Goal: Information Seeking & Learning: Check status

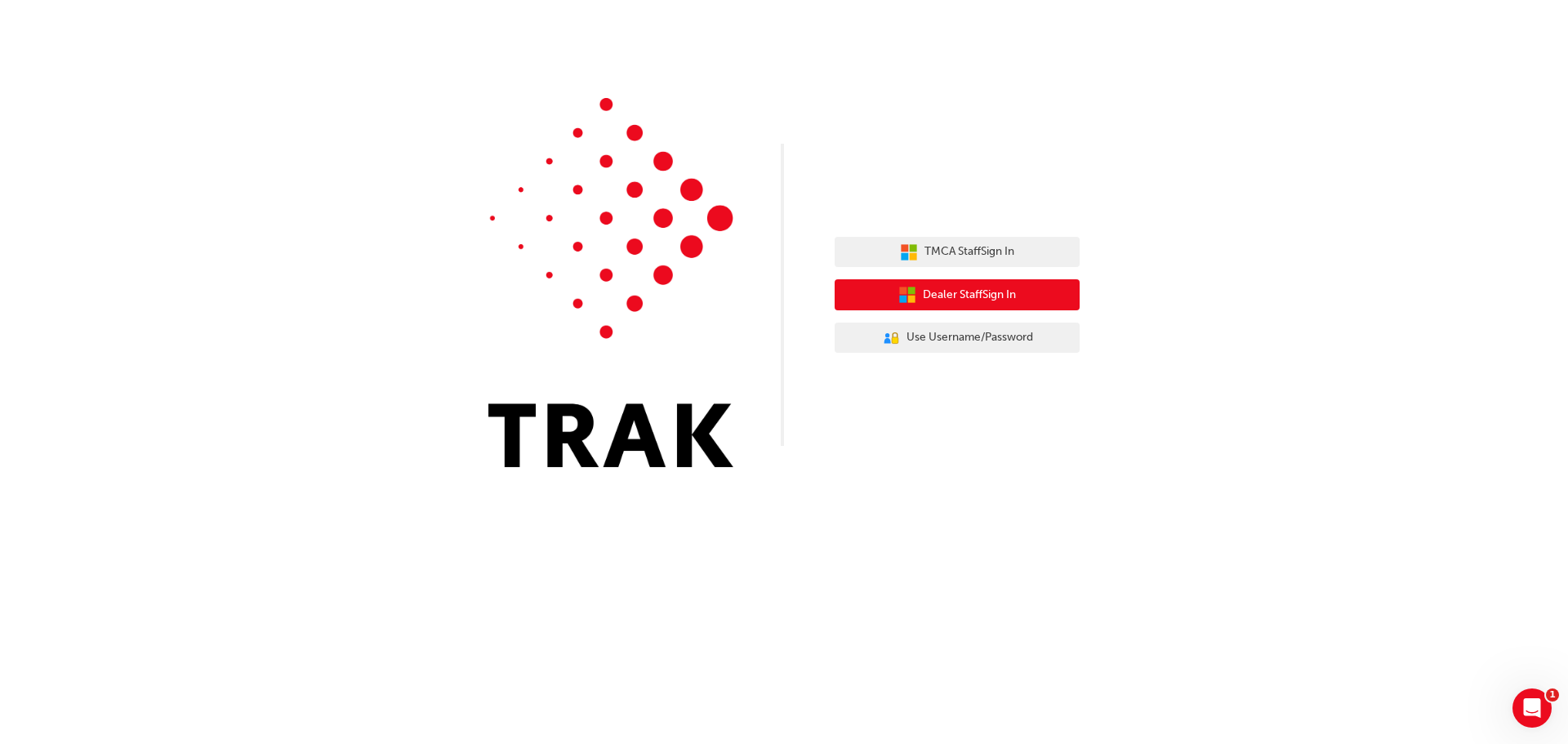
click at [953, 296] on span "Dealer Staff Sign In" at bounding box center [969, 295] width 93 height 19
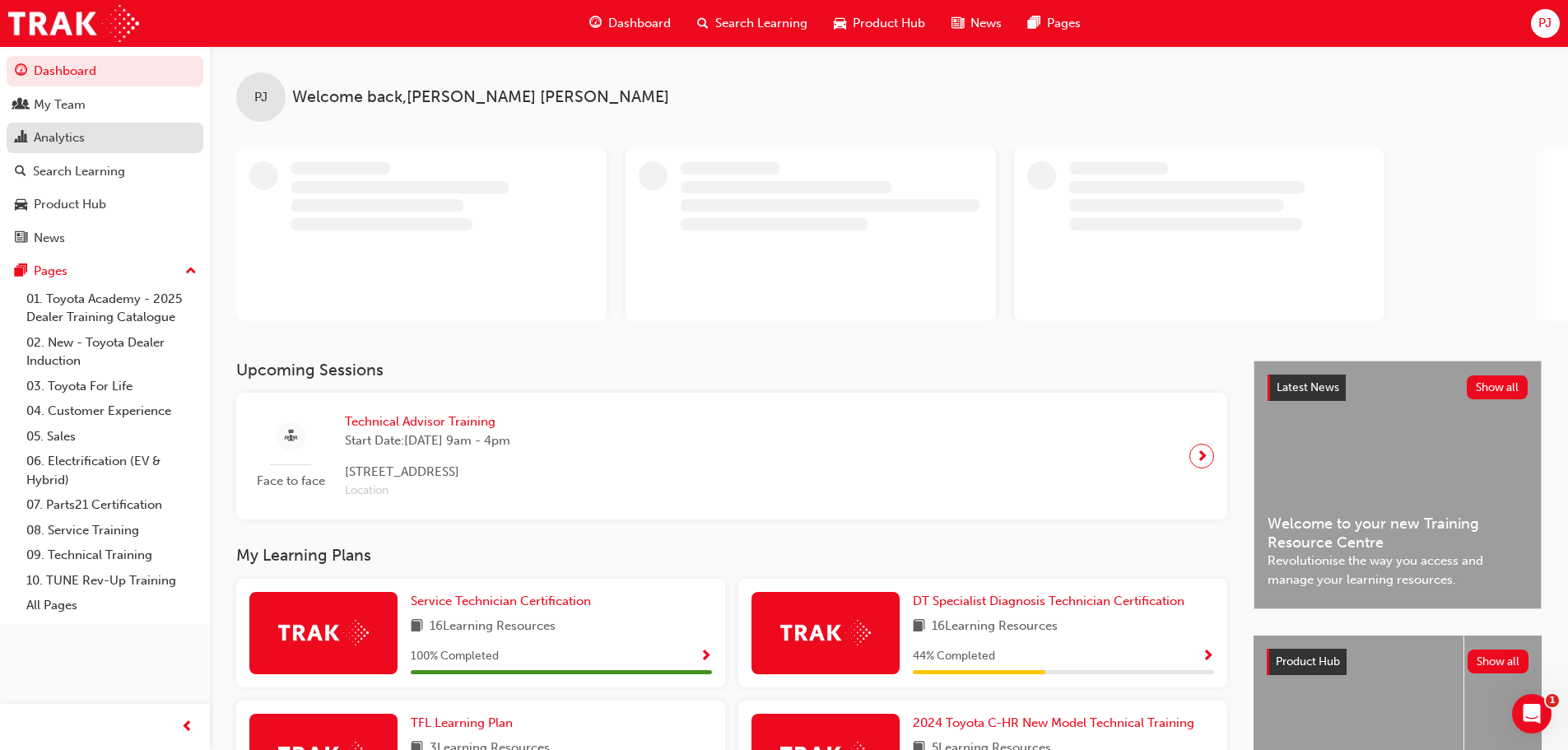
click at [61, 136] on div "Analytics" at bounding box center [59, 138] width 51 height 19
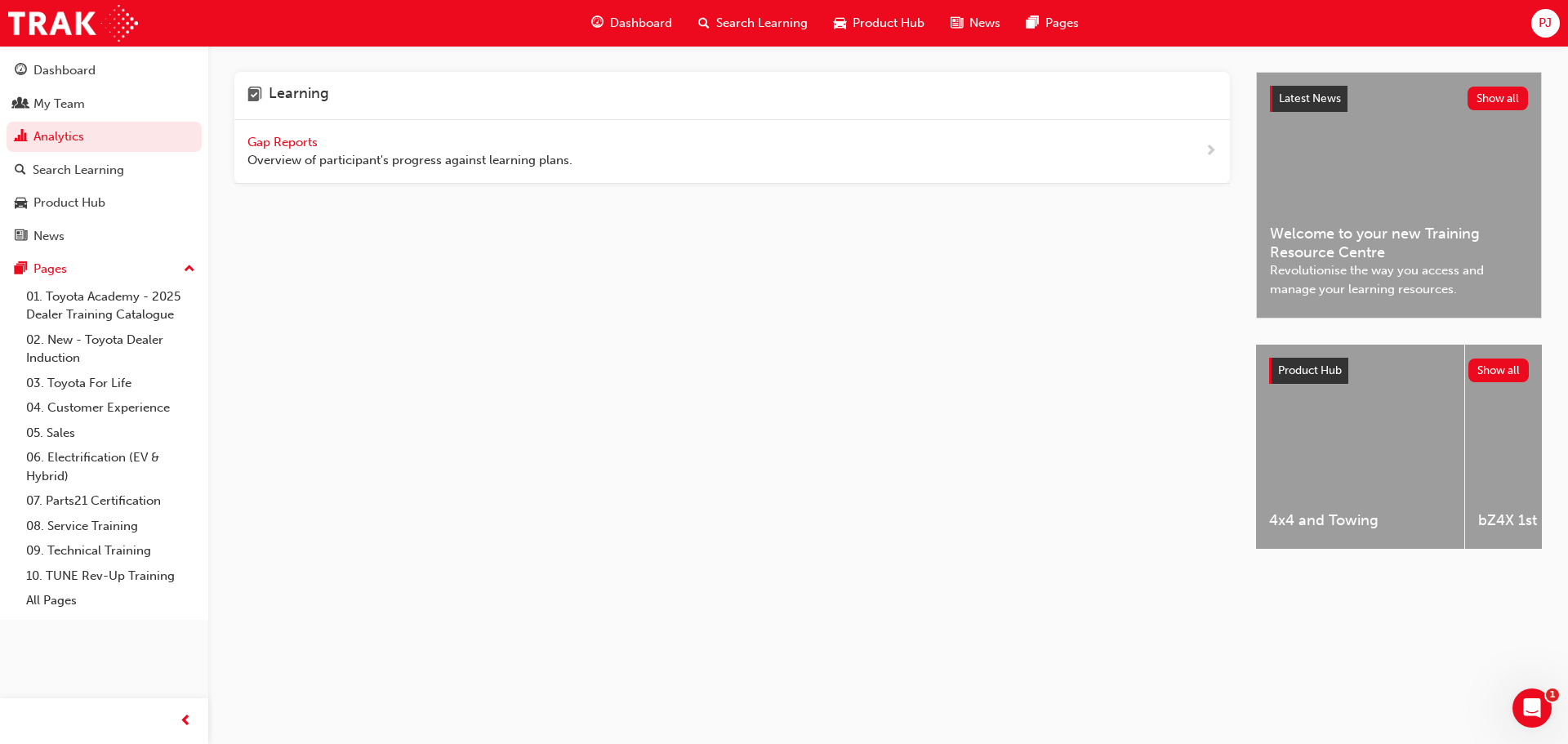
click at [306, 152] on span "Overview of participant's progress against learning plans." at bounding box center [409, 161] width 325 height 19
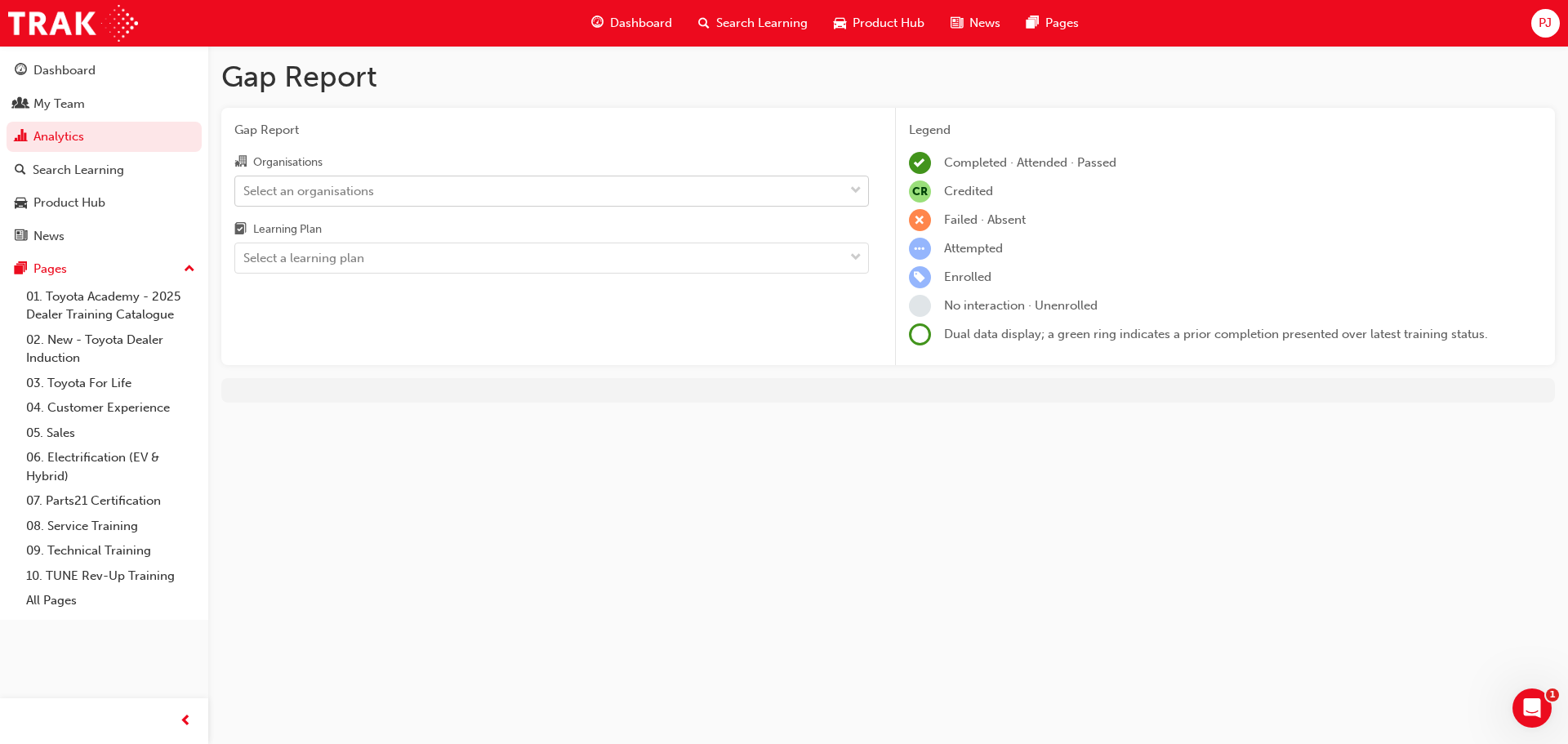
click at [297, 200] on div "Select an organisations" at bounding box center [539, 191] width 609 height 29
click at [245, 197] on input "Organisations Select an organisations" at bounding box center [244, 190] width 2 height 13
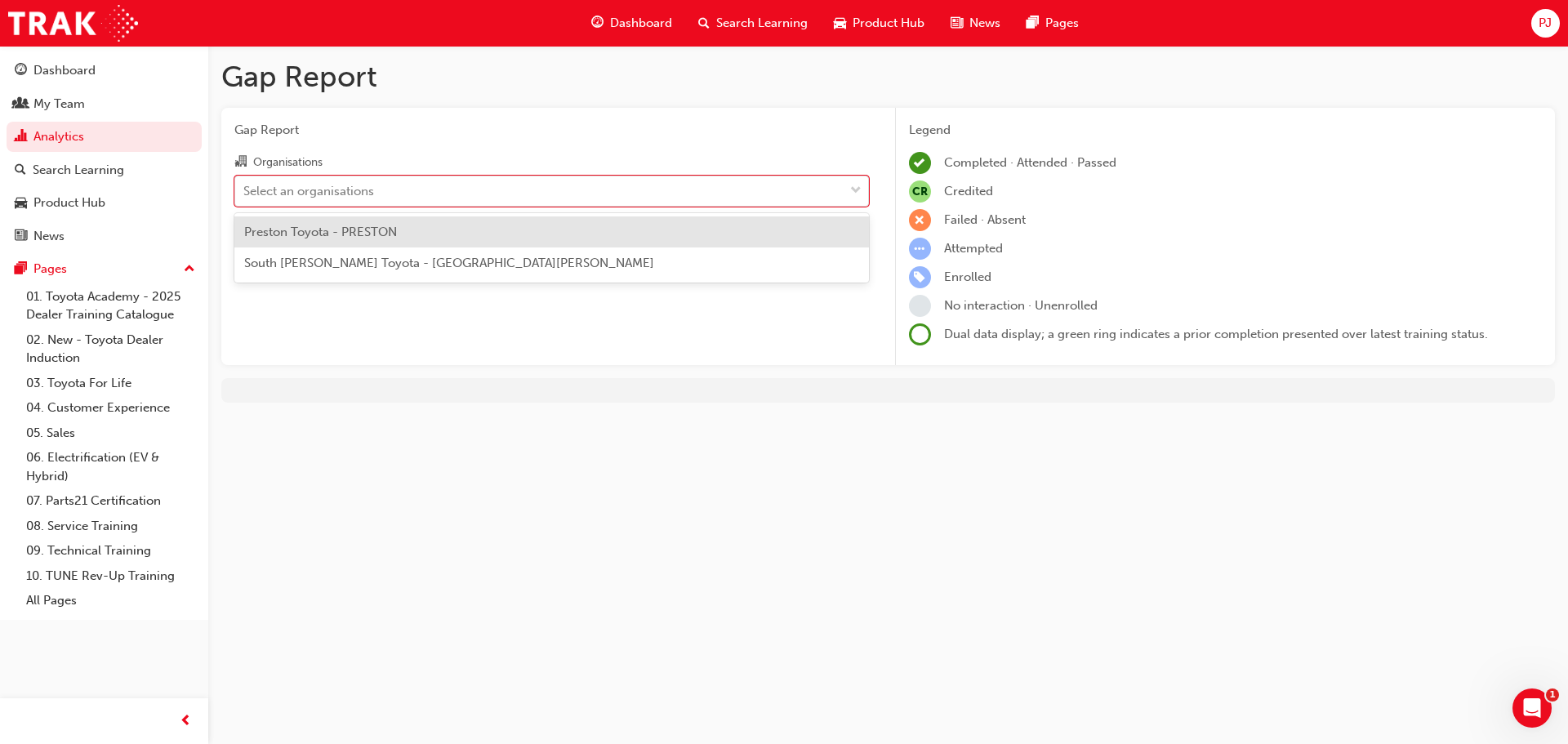
click at [306, 236] on span "Preston Toyota - PRESTON" at bounding box center [320, 231] width 152 height 14
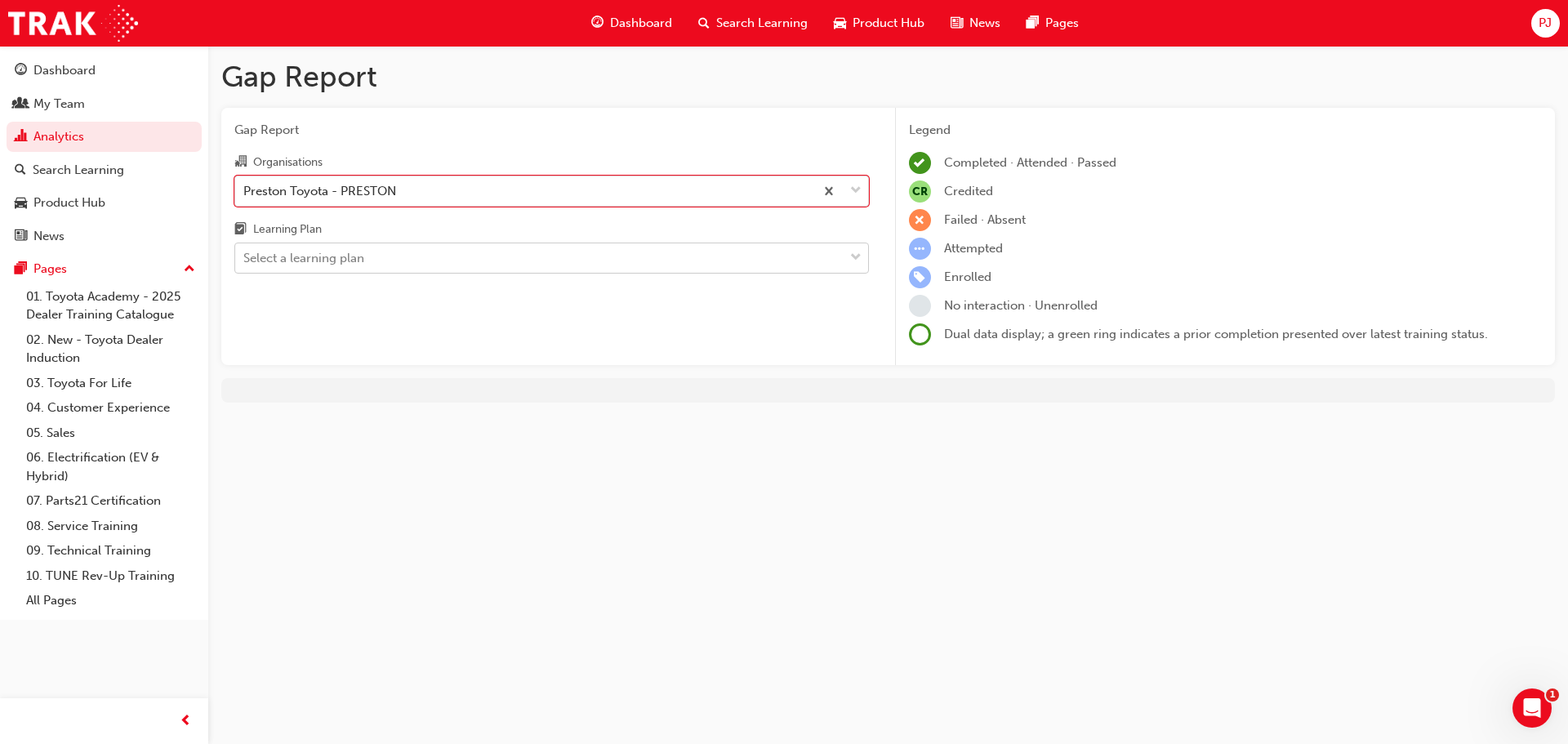
click at [300, 260] on div "Select a learning plan" at bounding box center [304, 259] width 121 height 19
click at [245, 260] on input "Learning Plan Select a learning plan" at bounding box center [244, 258] width 2 height 13
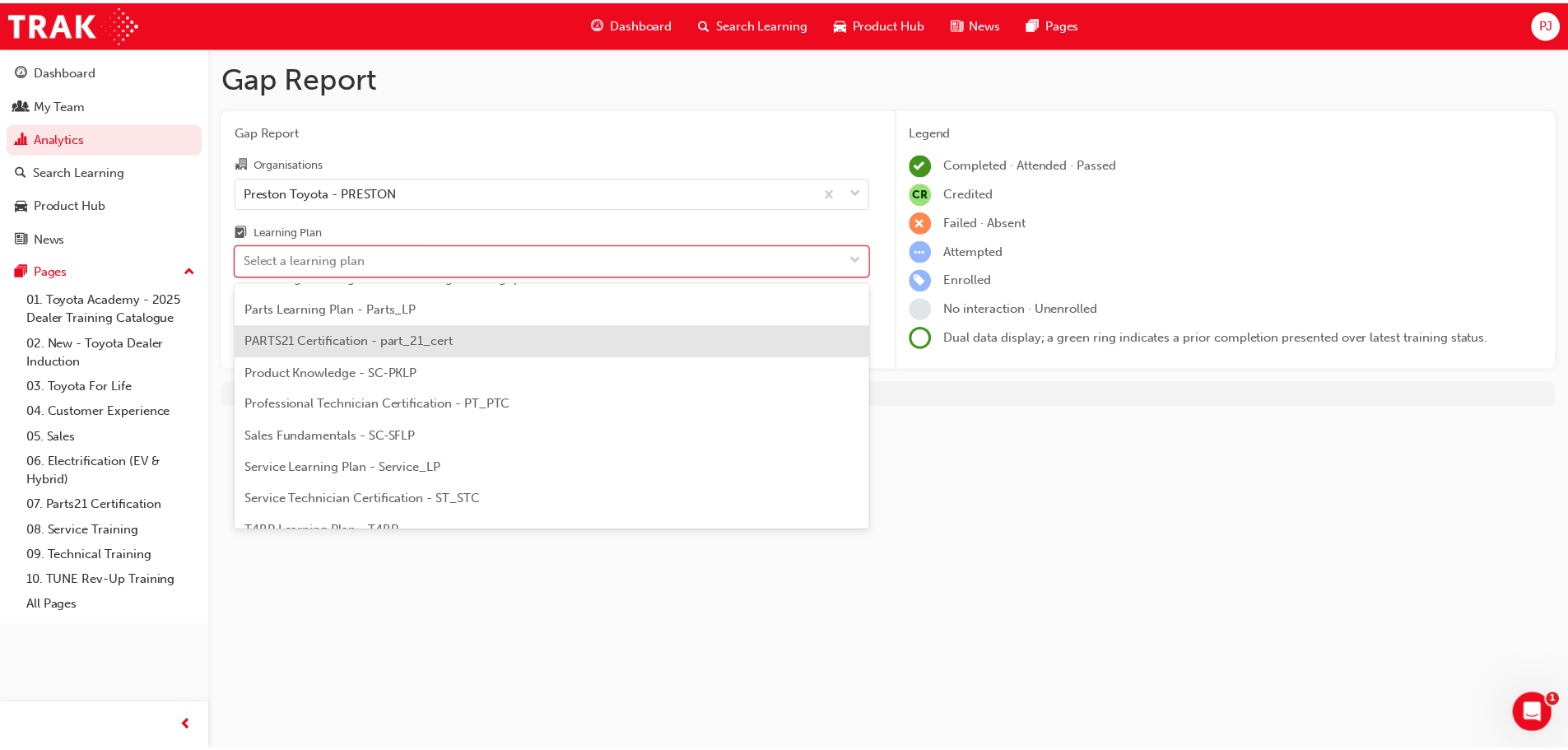
scroll to position [494, 0]
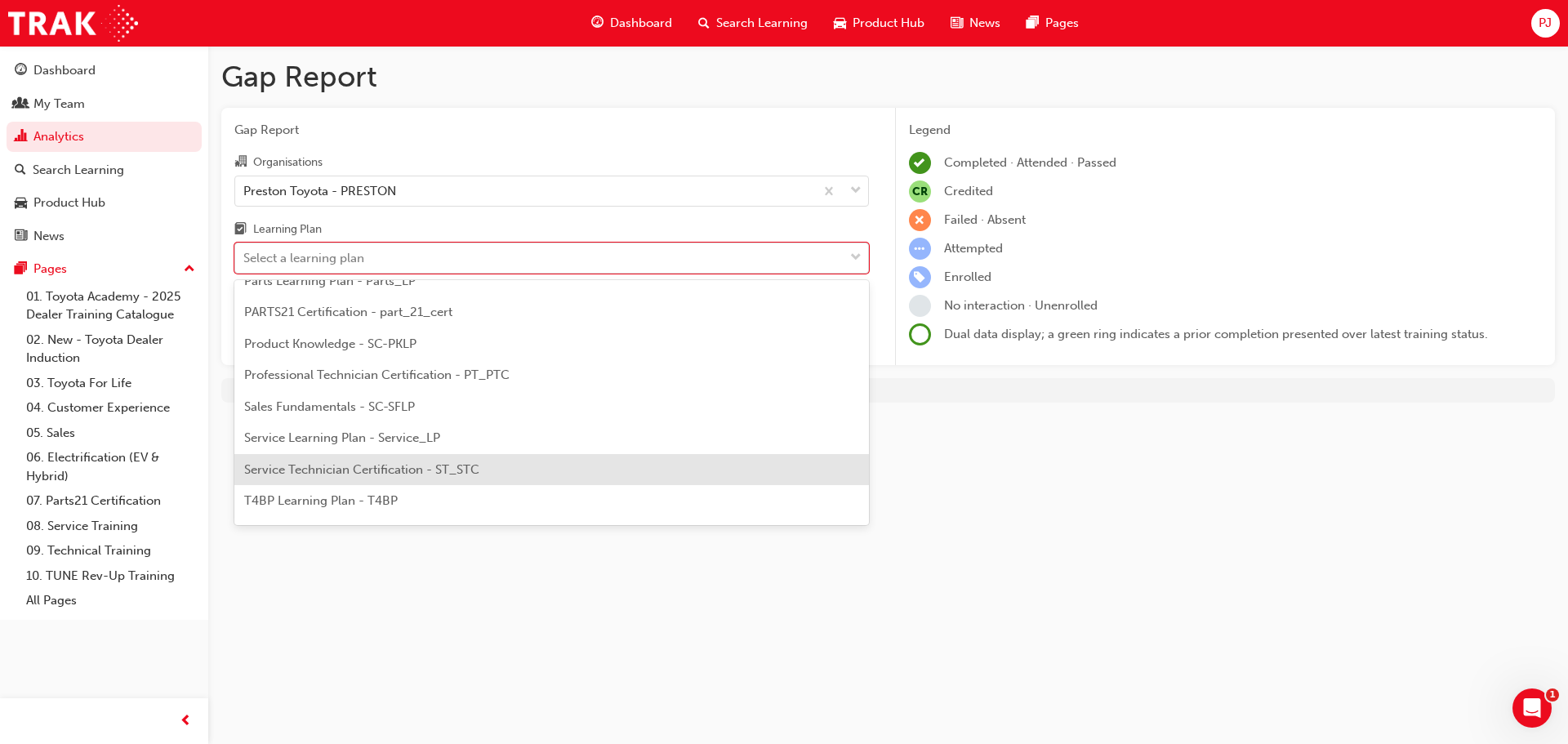
click at [363, 470] on span "Service Technician Certification - ST_STC" at bounding box center [361, 469] width 235 height 14
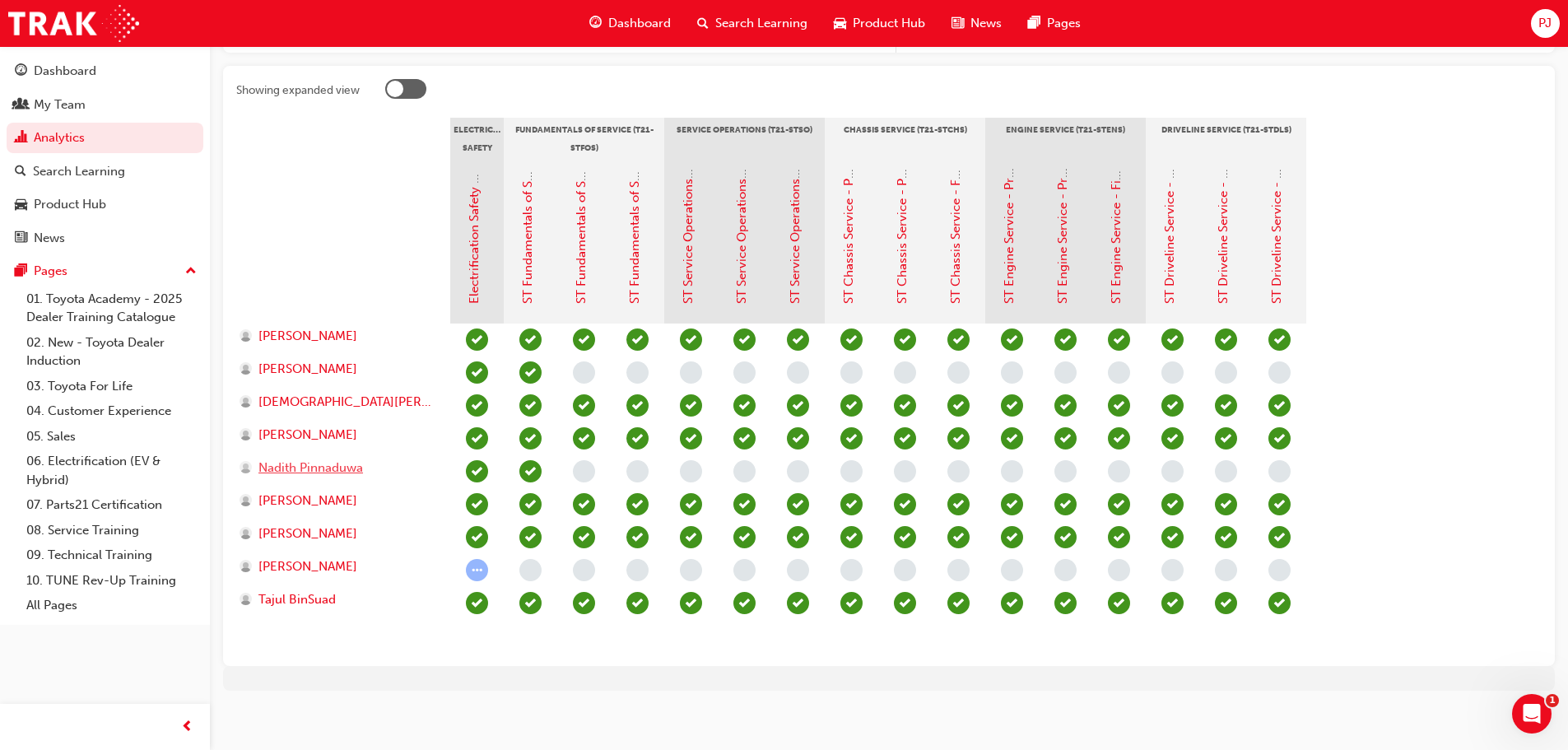
scroll to position [324, 0]
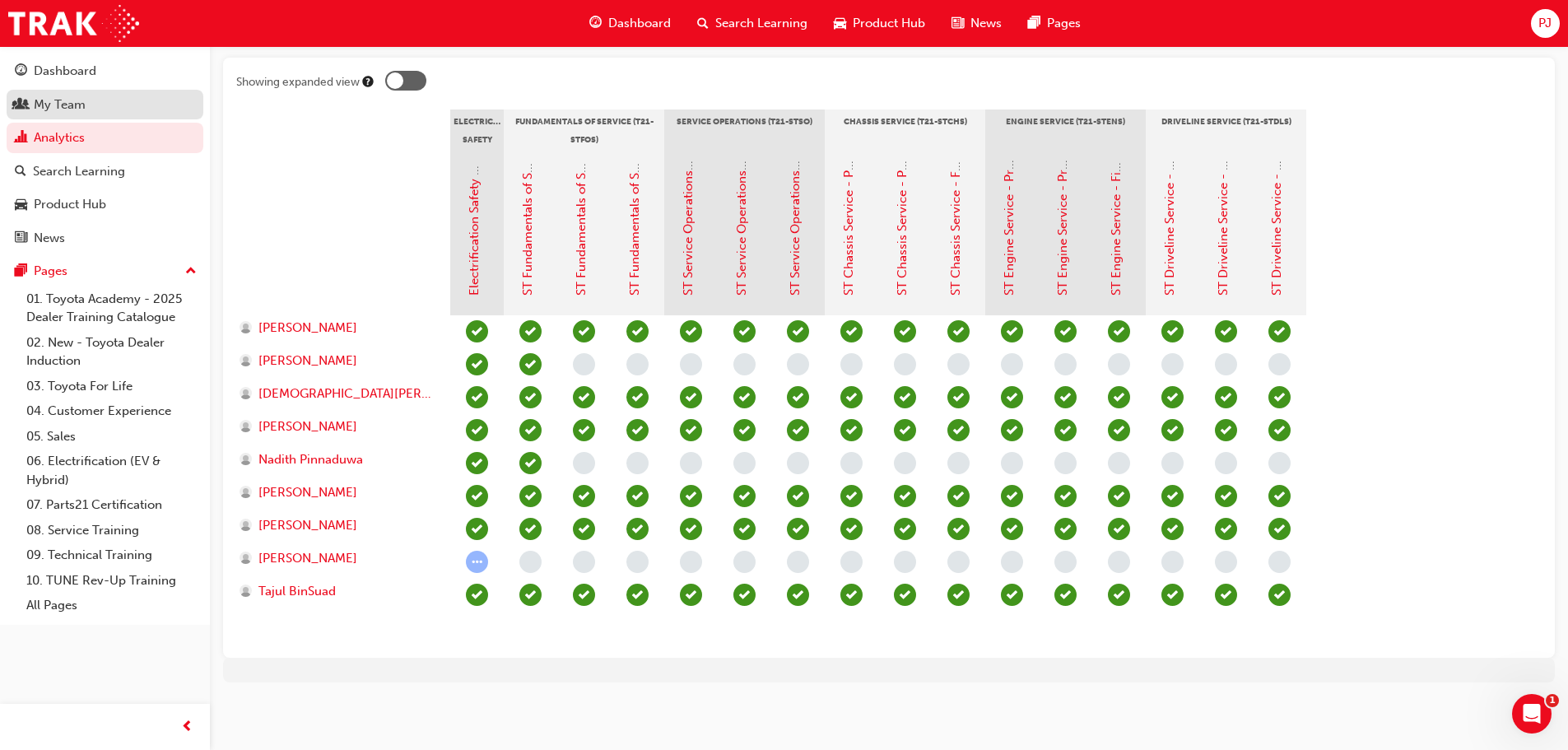
click at [67, 101] on div "My Team" at bounding box center [60, 105] width 52 height 19
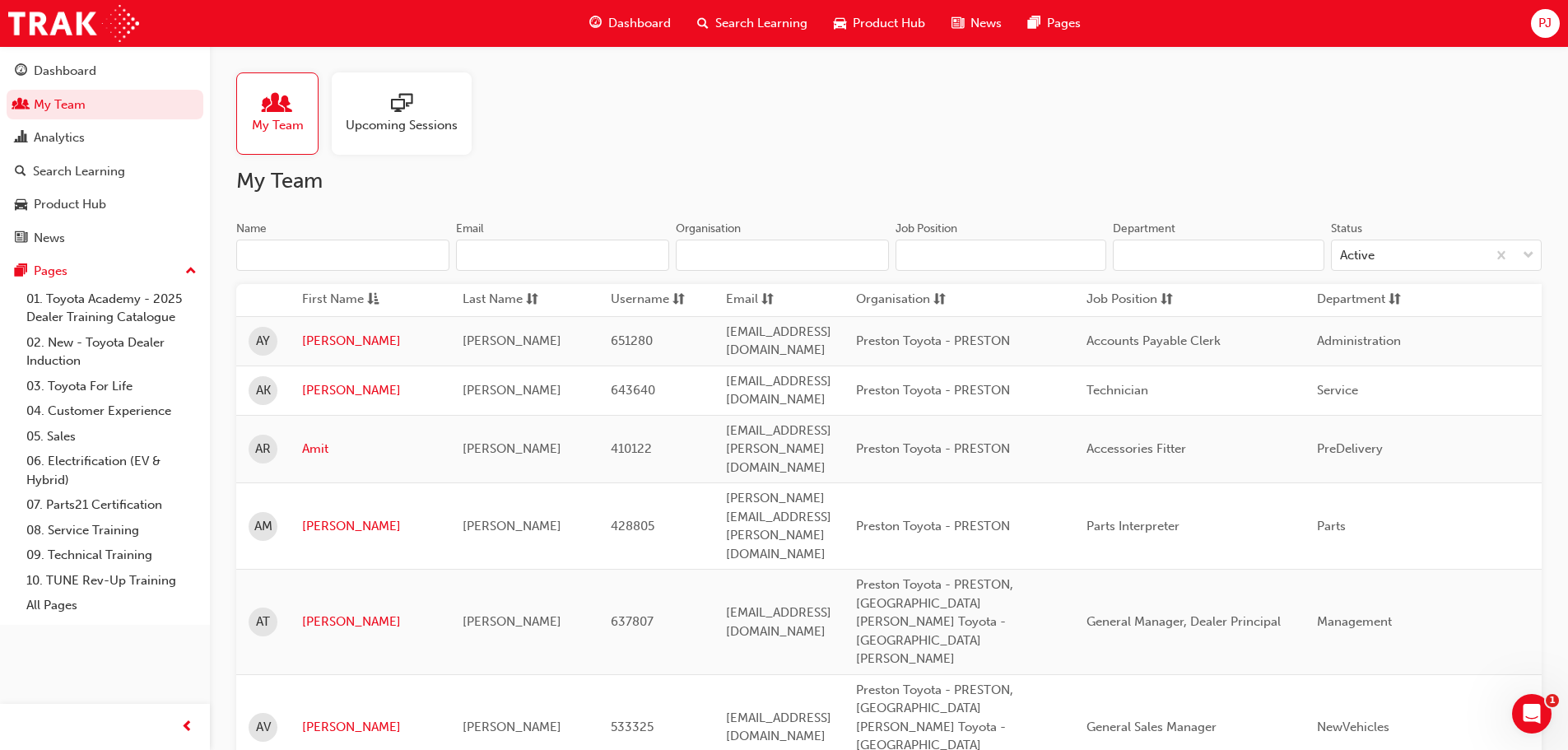
click at [385, 122] on span "Upcoming Sessions" at bounding box center [402, 126] width 112 height 19
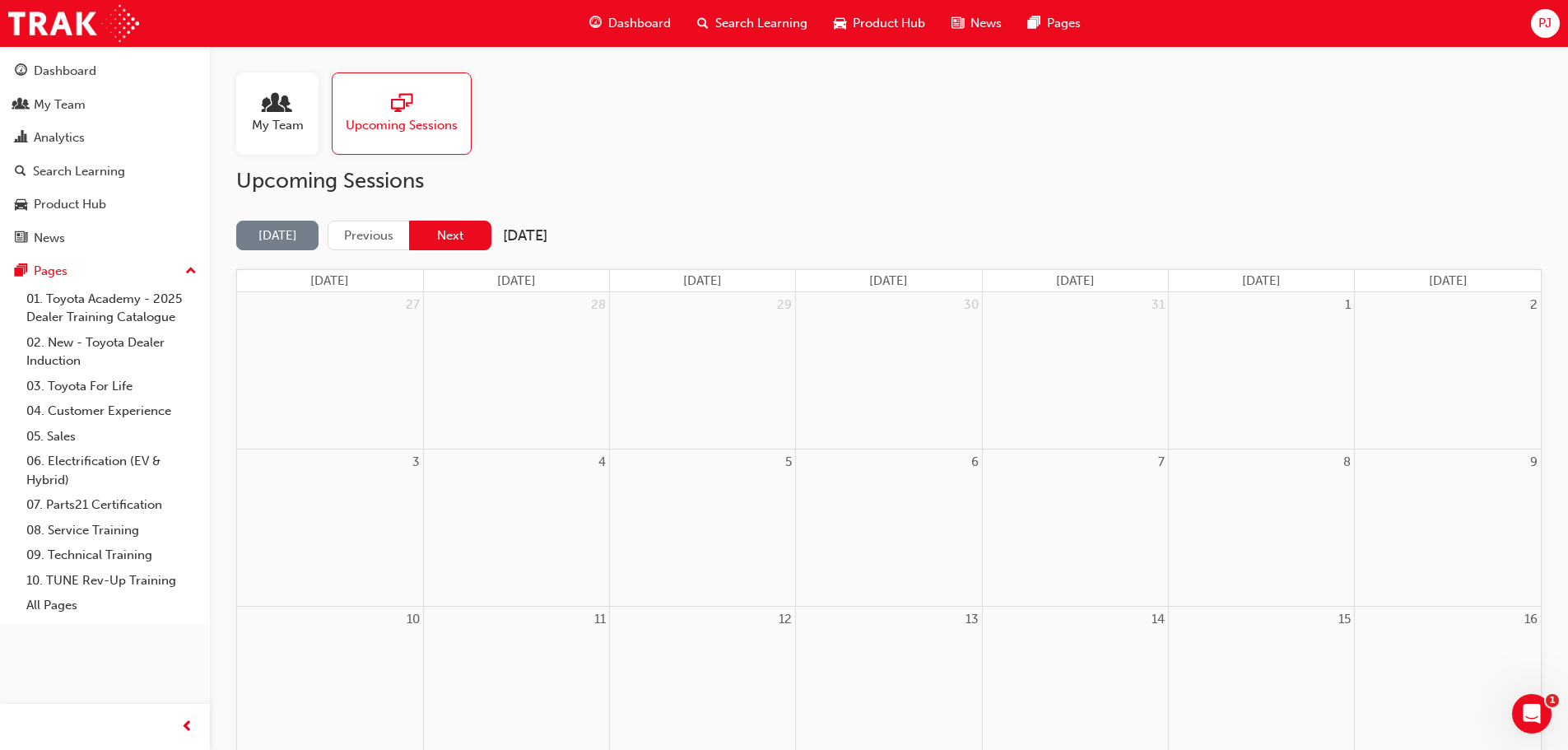
click at [436, 231] on button "Next" at bounding box center [449, 236] width 82 height 31
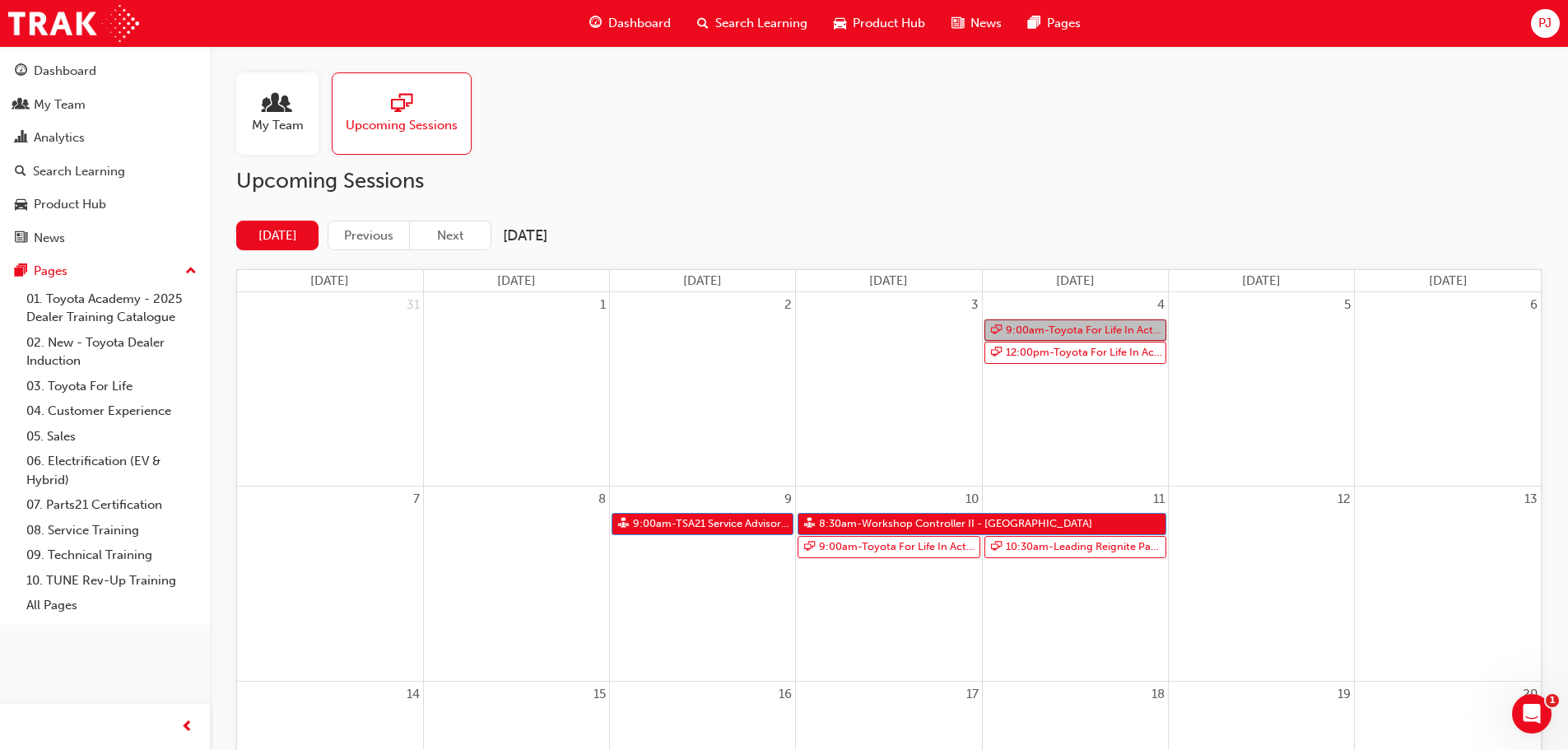
click at [1098, 332] on link "9:00am - Toyota For Life In Action - Virtual Classroom" at bounding box center [1075, 331] width 182 height 22
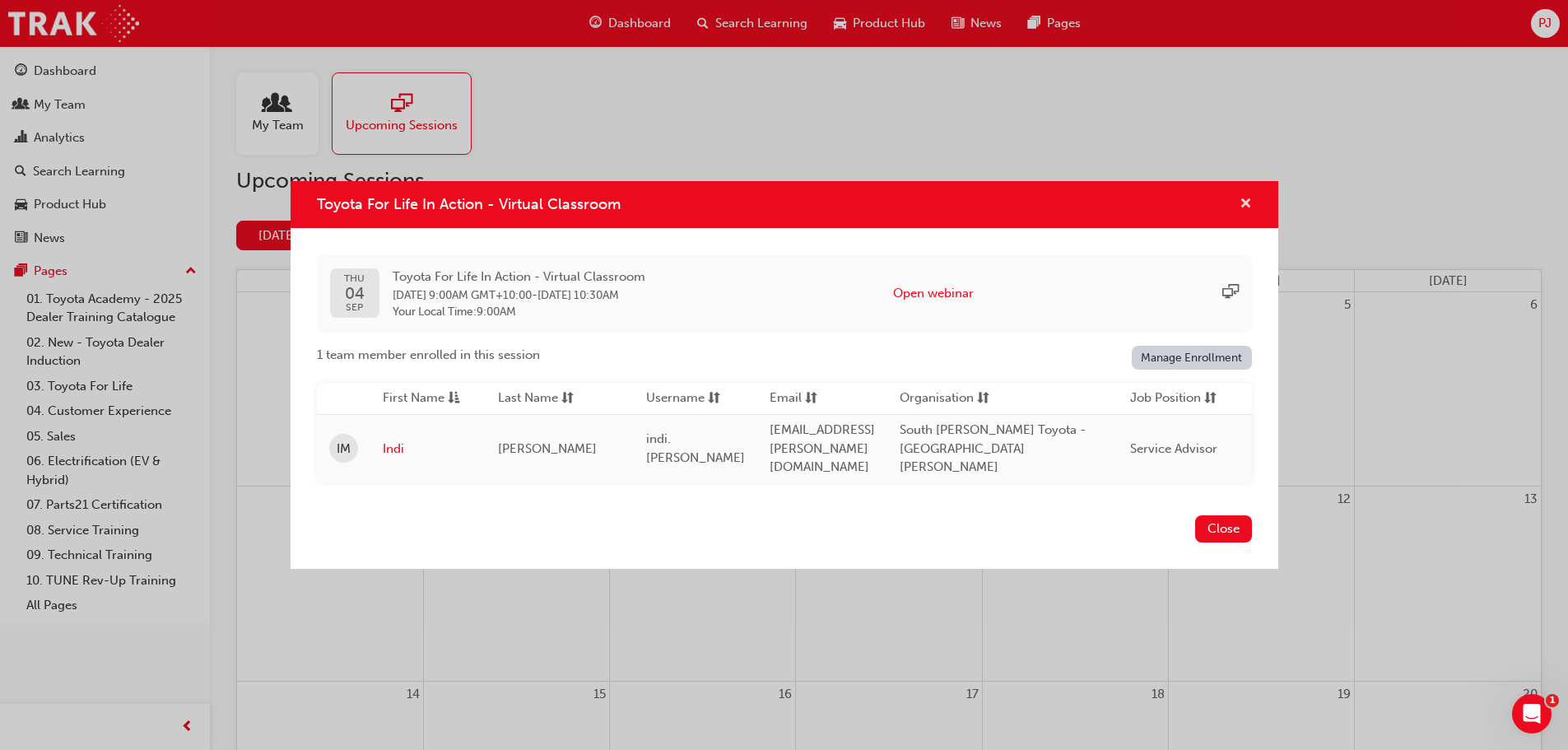
click at [1240, 203] on span "cross-icon" at bounding box center [1245, 204] width 13 height 14
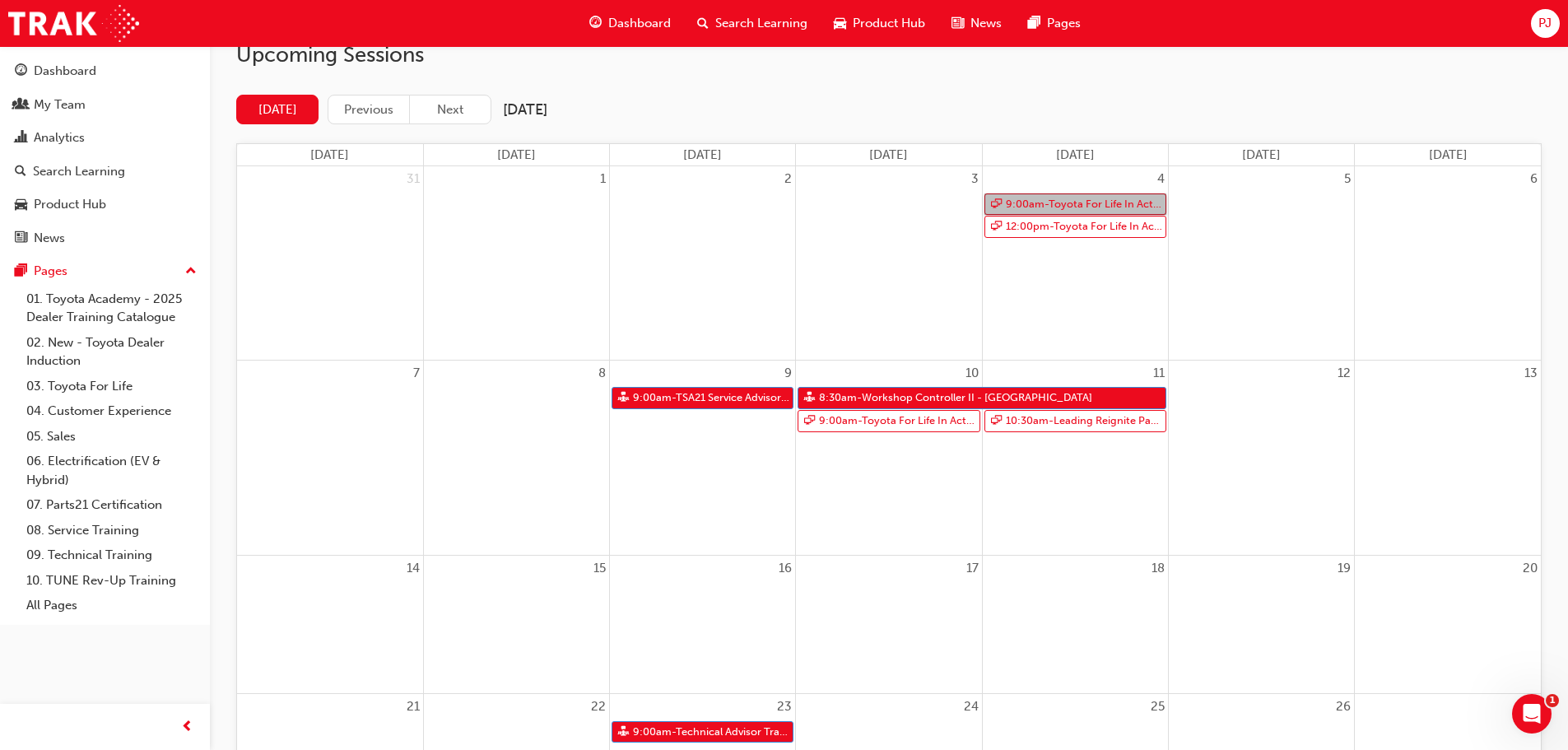
scroll to position [73, 0]
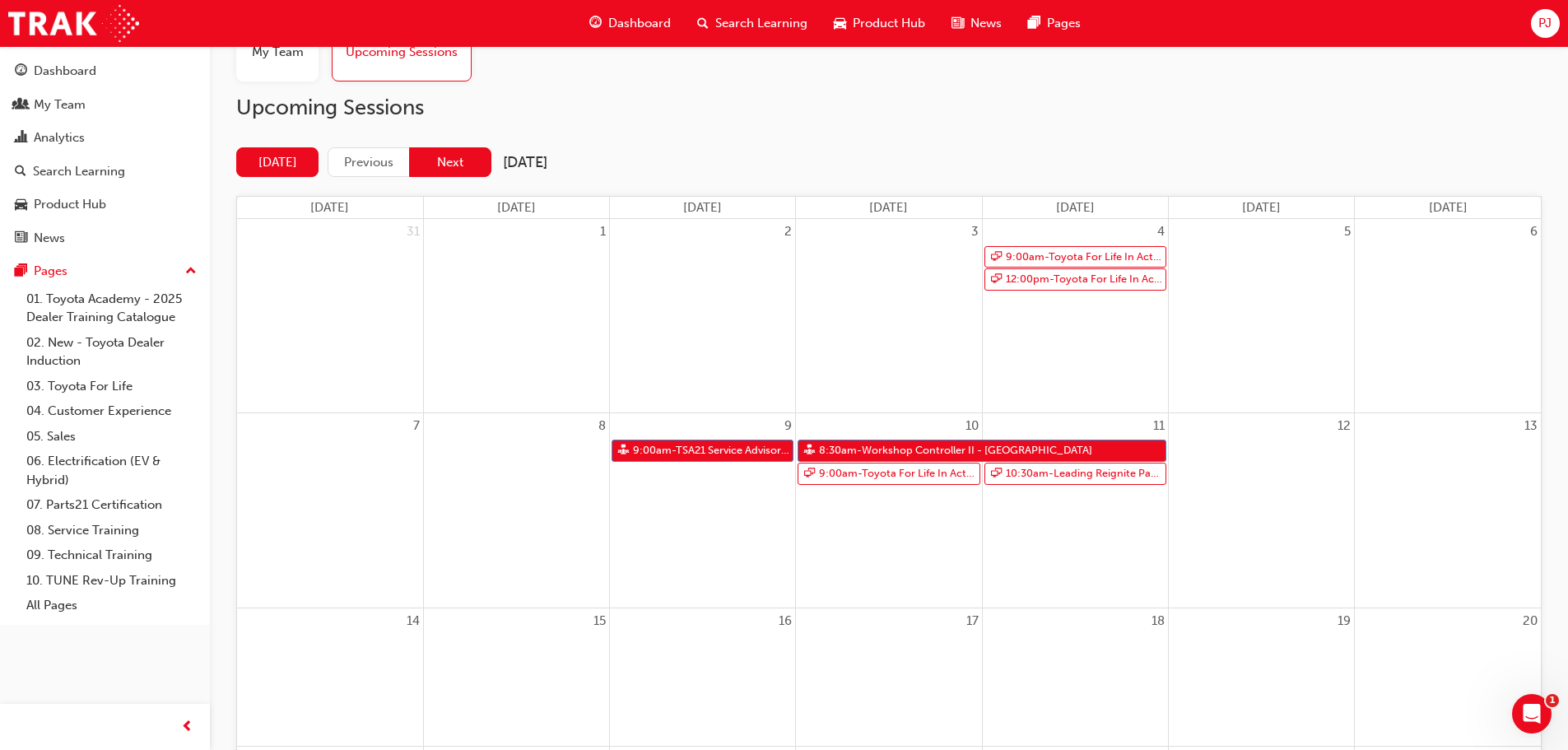
click at [453, 161] on button "Next" at bounding box center [449, 162] width 82 height 31
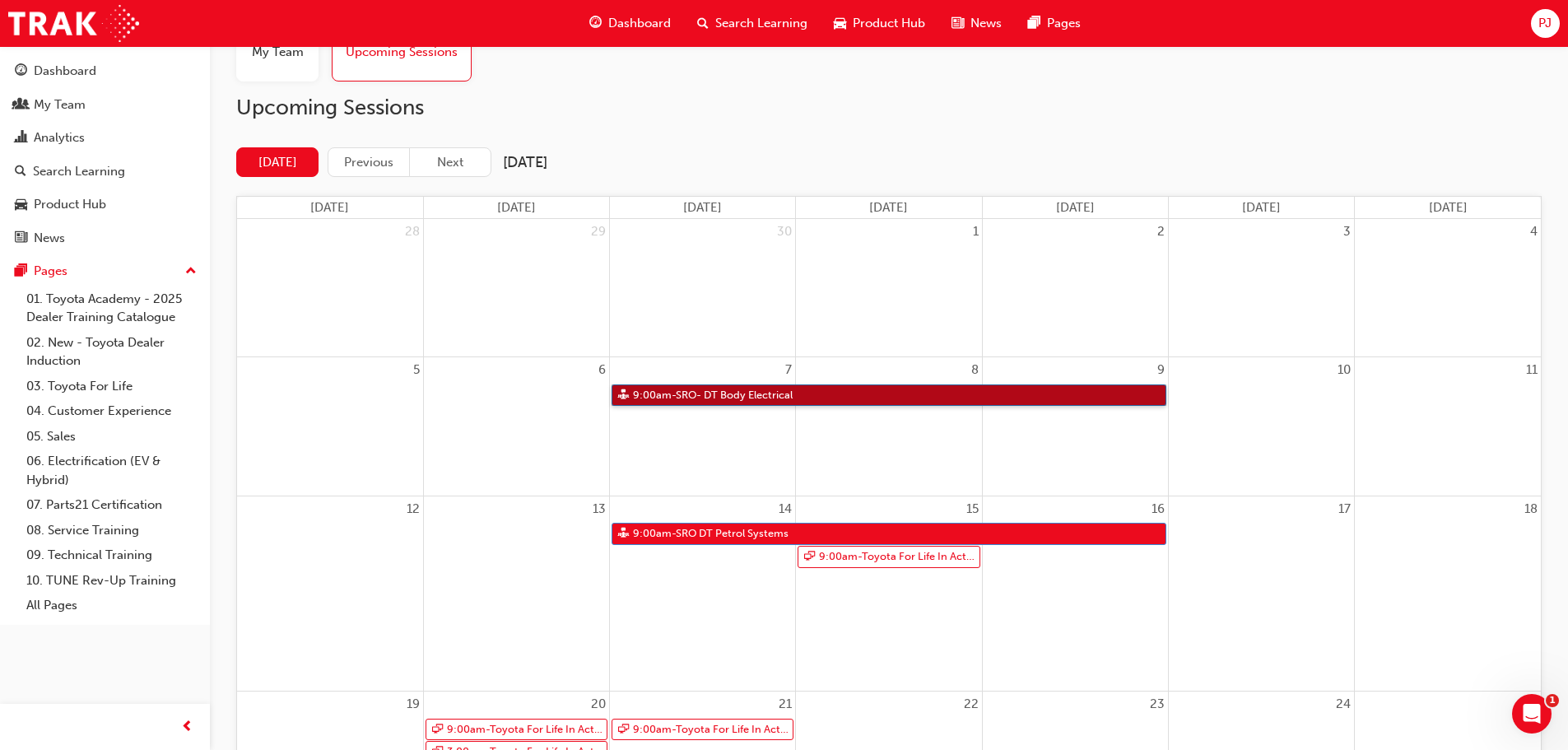
click at [811, 392] on link "9:00am - SRO- DT Body Electrical" at bounding box center [889, 395] width 555 height 22
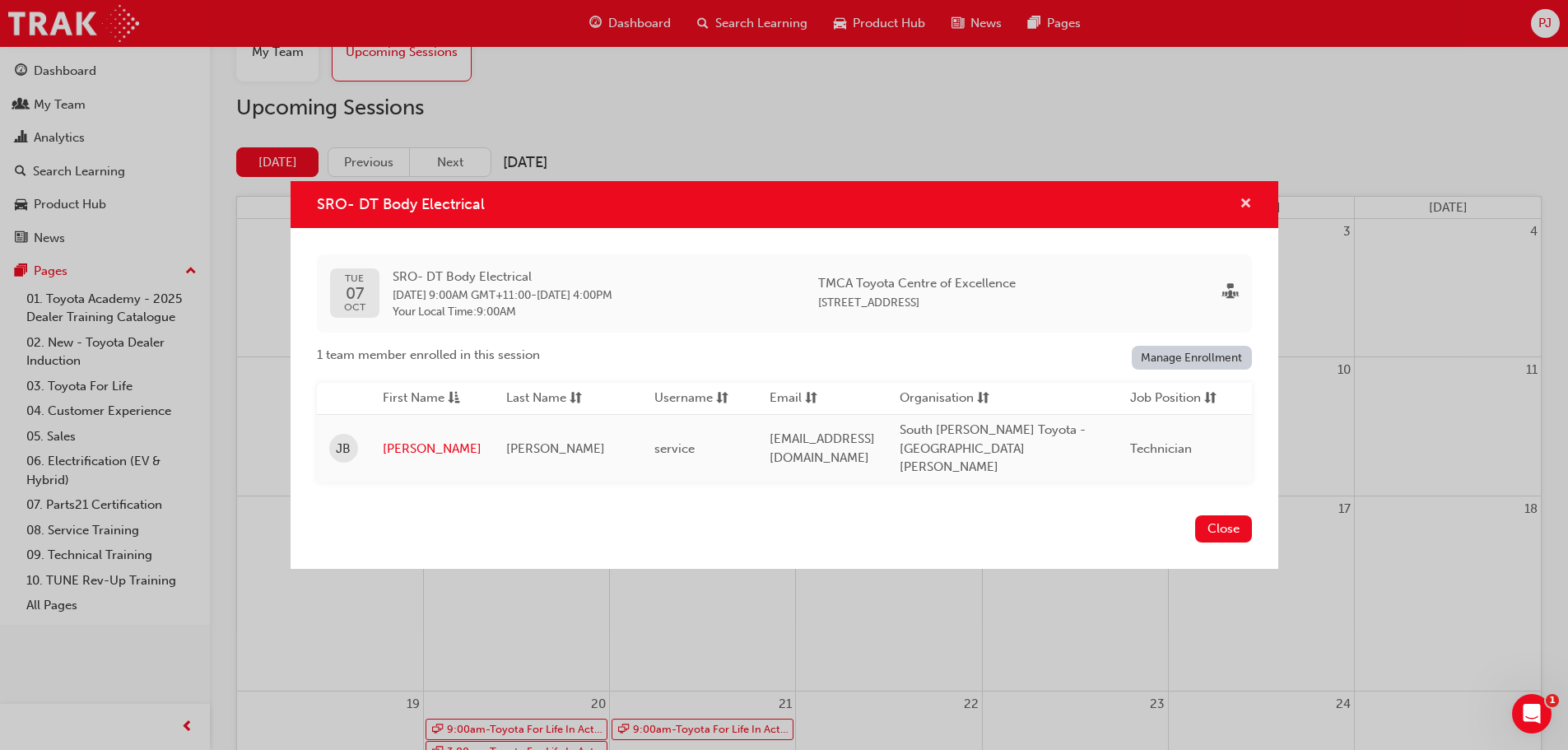
click at [1240, 203] on span "cross-icon" at bounding box center [1245, 204] width 13 height 14
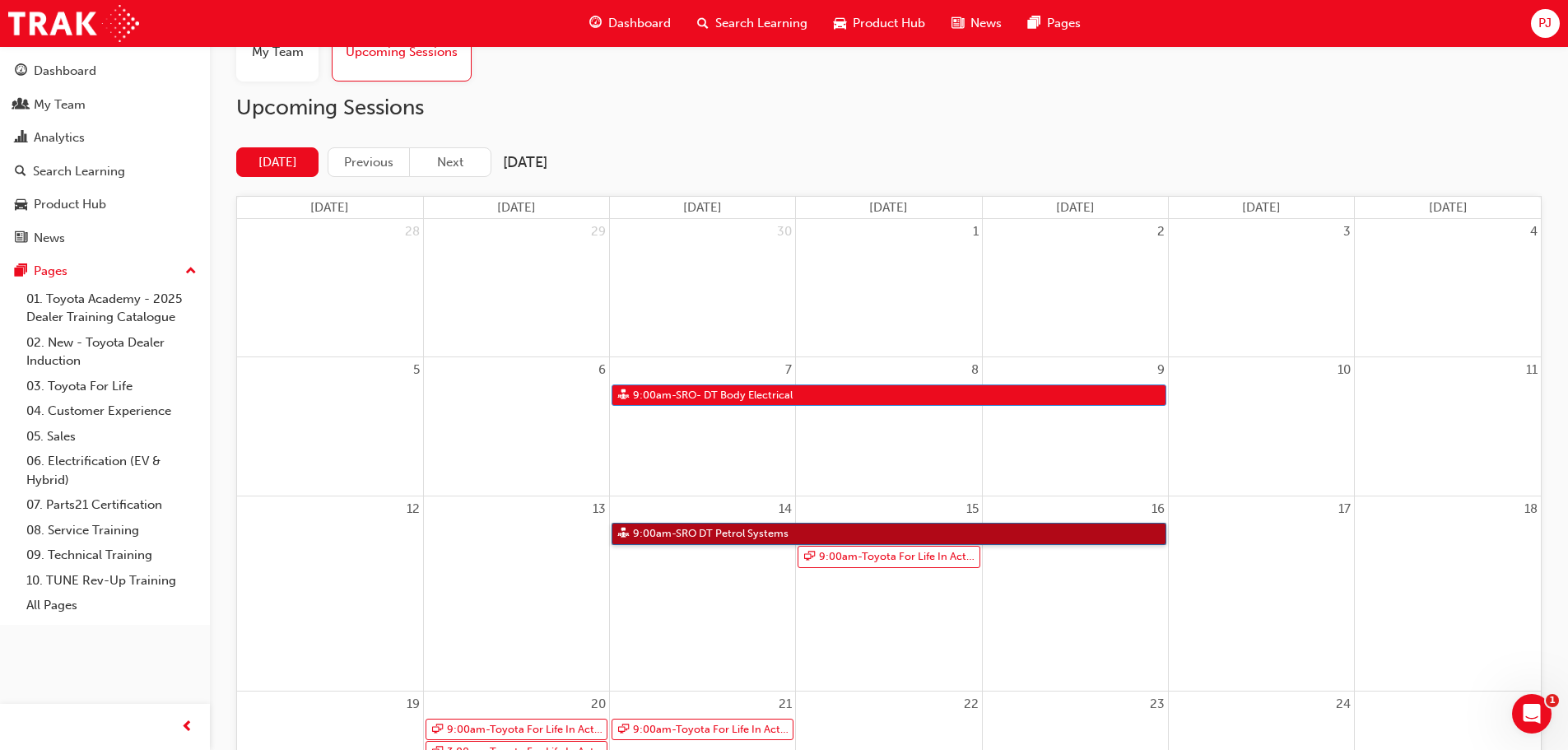
click at [726, 540] on link "9:00am - SRO DT Petrol Systems" at bounding box center [889, 534] width 555 height 22
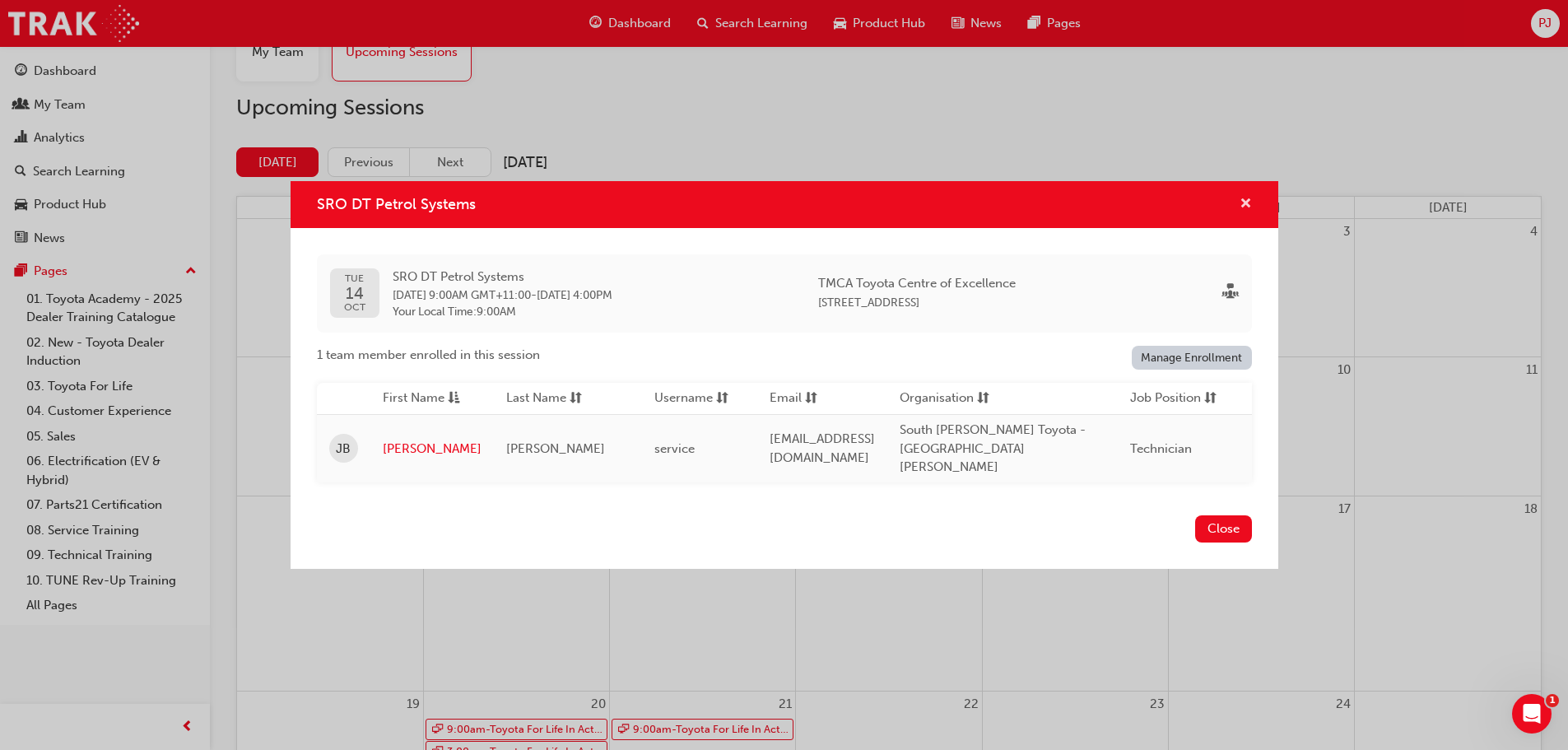
click at [1242, 203] on span "cross-icon" at bounding box center [1245, 204] width 13 height 14
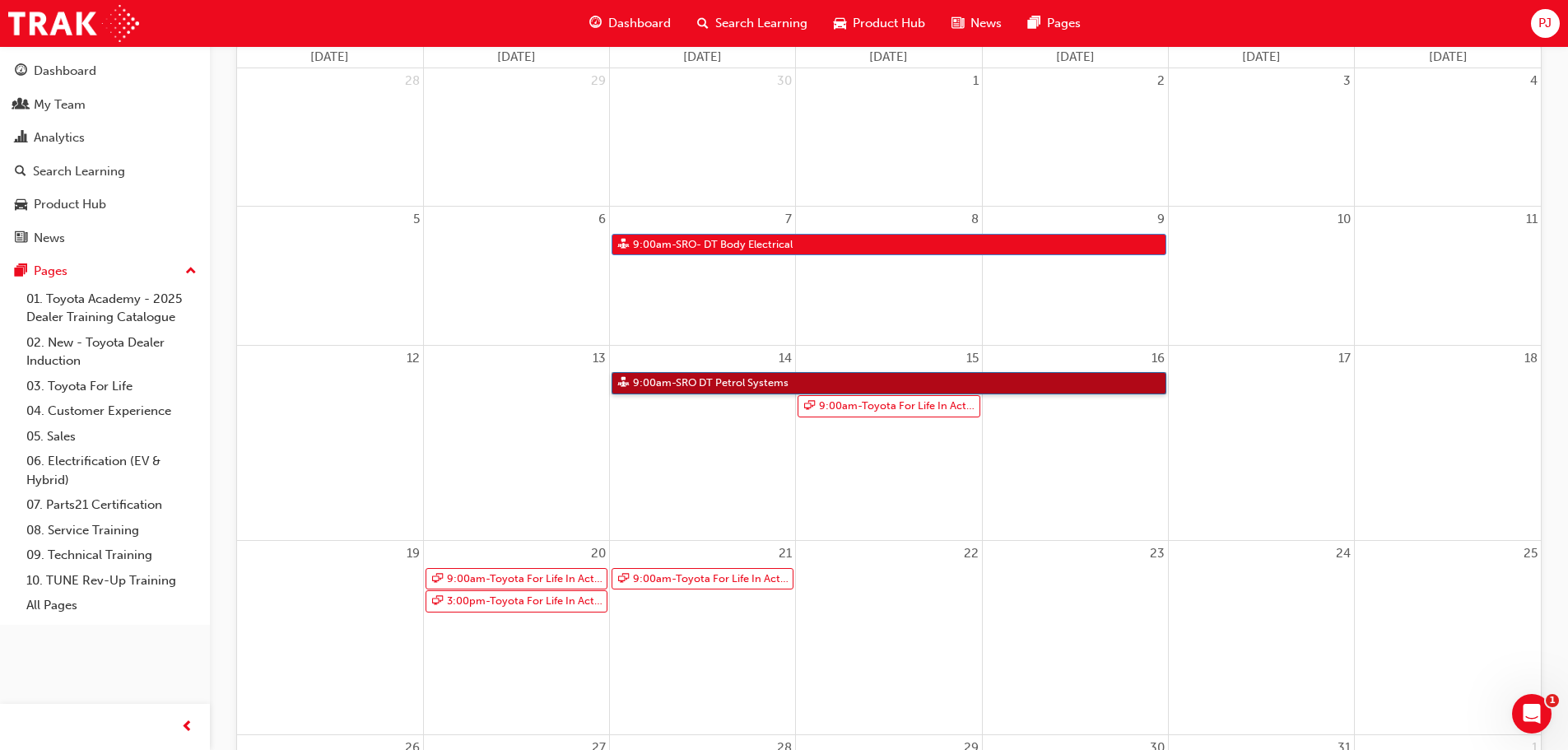
scroll to position [238, 0]
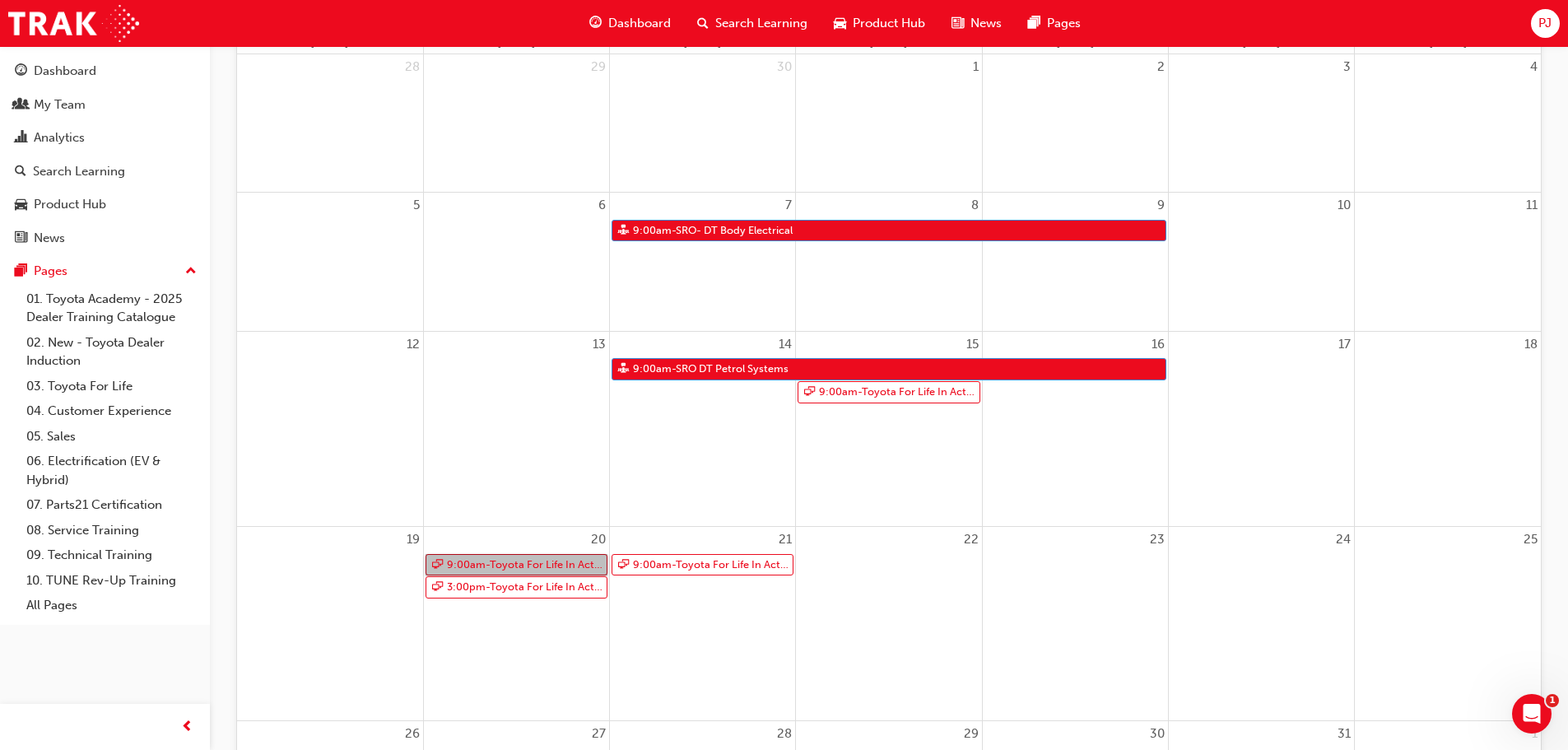
click at [529, 567] on link "9:00am - Toyota For Life In Action - Virtual Classroom" at bounding box center [516, 564] width 182 height 22
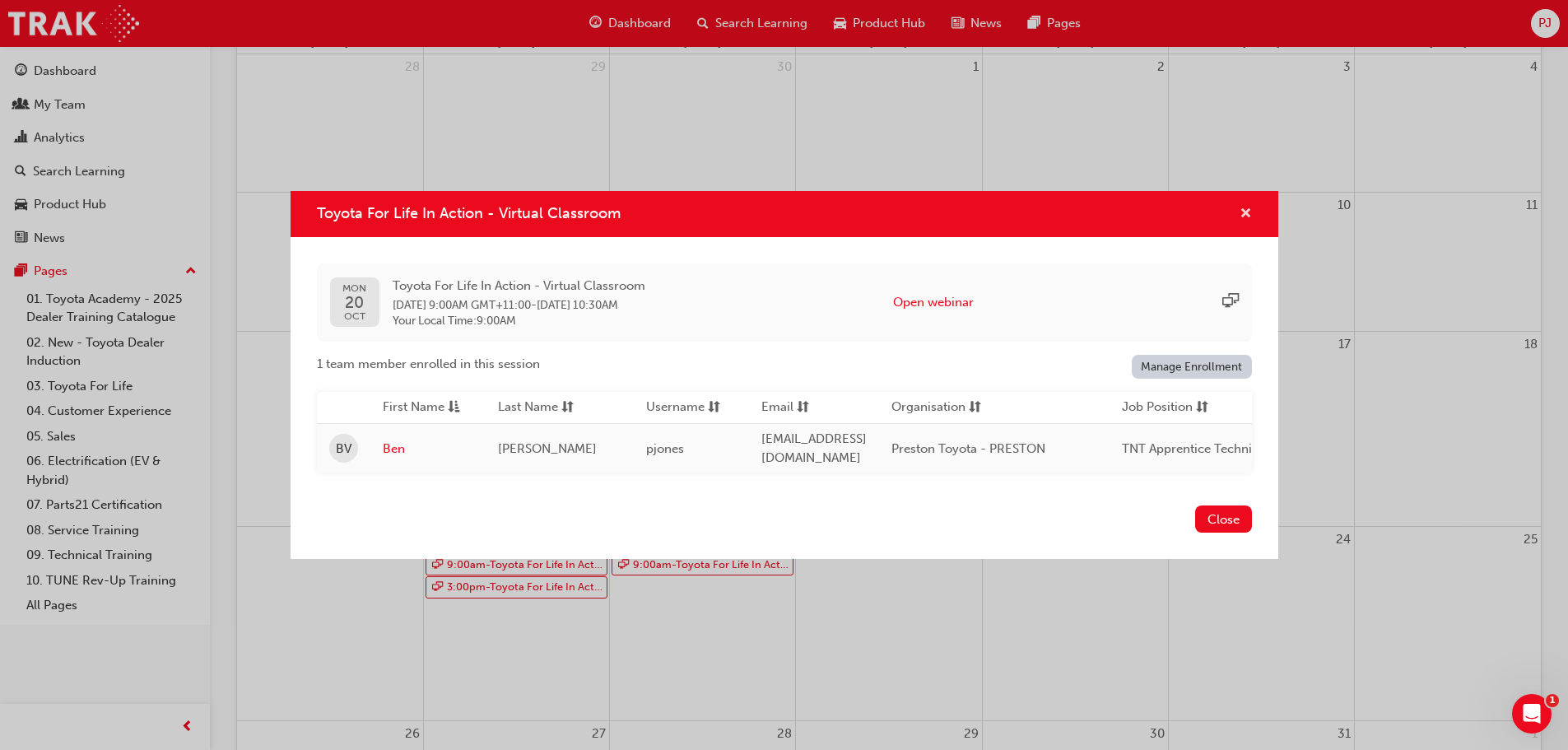
click at [1246, 210] on span "cross-icon" at bounding box center [1245, 215] width 13 height 14
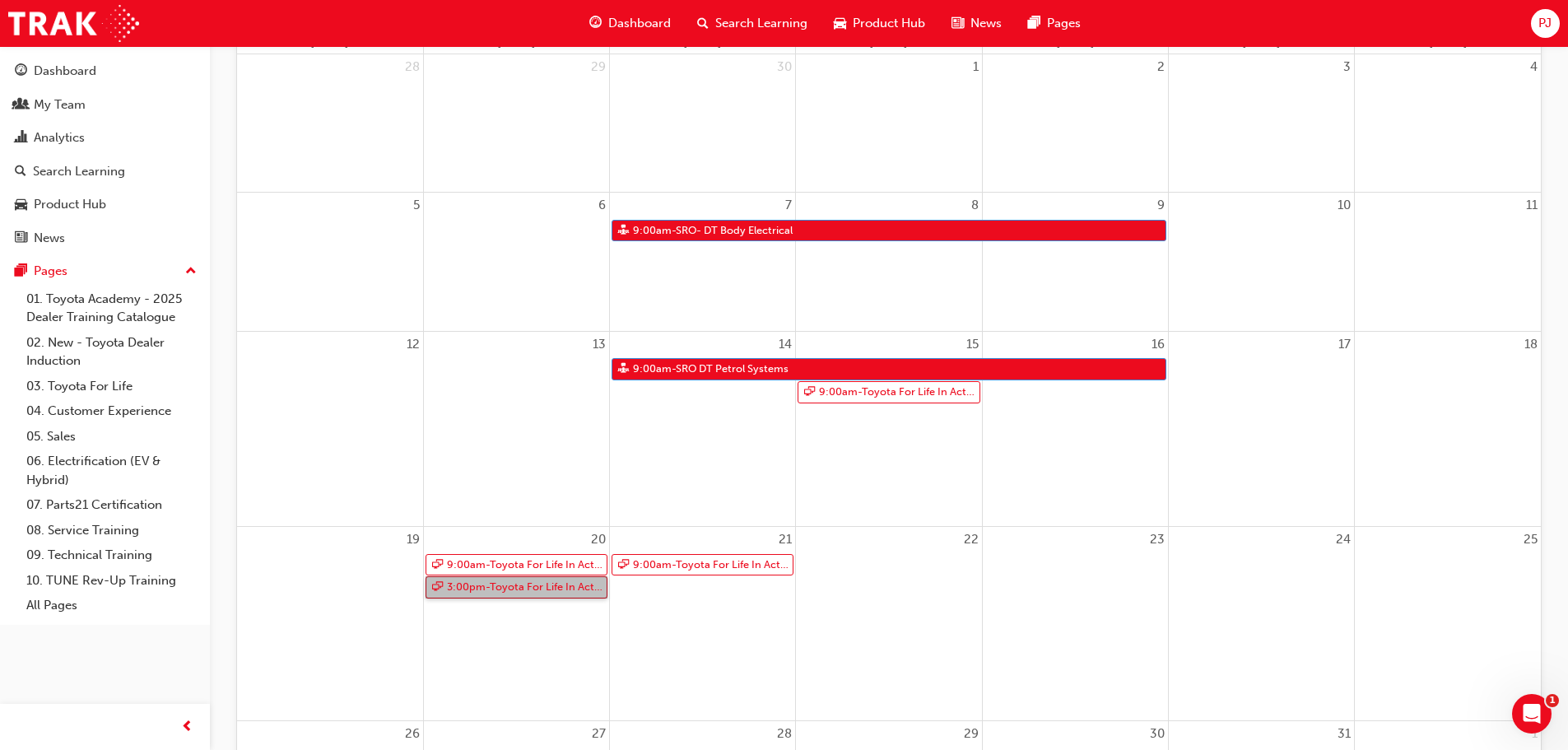
click at [549, 588] on link "3:00pm - Toyota For Life In Action - Virtual Classroom" at bounding box center [516, 587] width 182 height 22
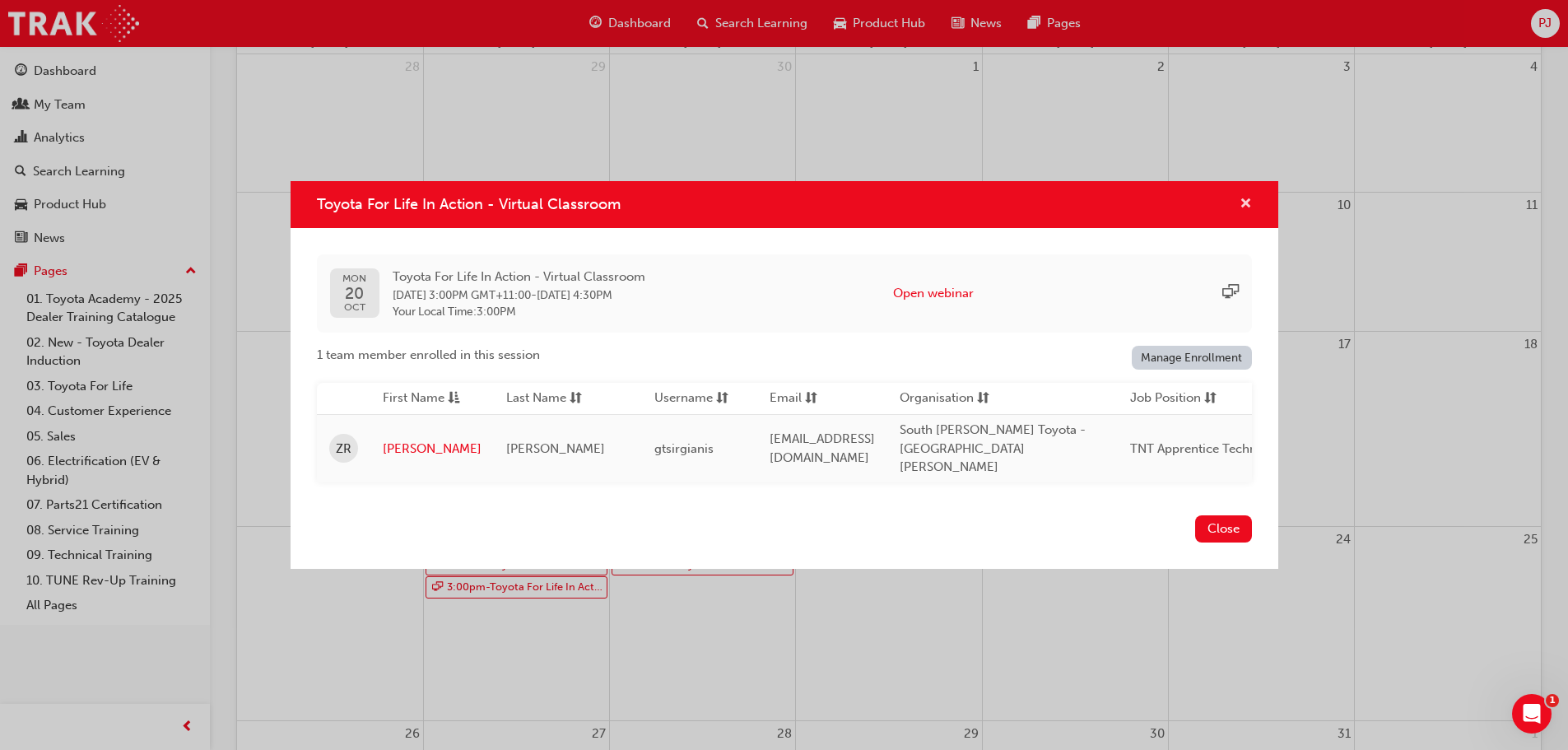
click at [1240, 205] on button "Toyota For Life In Action - Virtual Classroom" at bounding box center [1245, 204] width 13 height 20
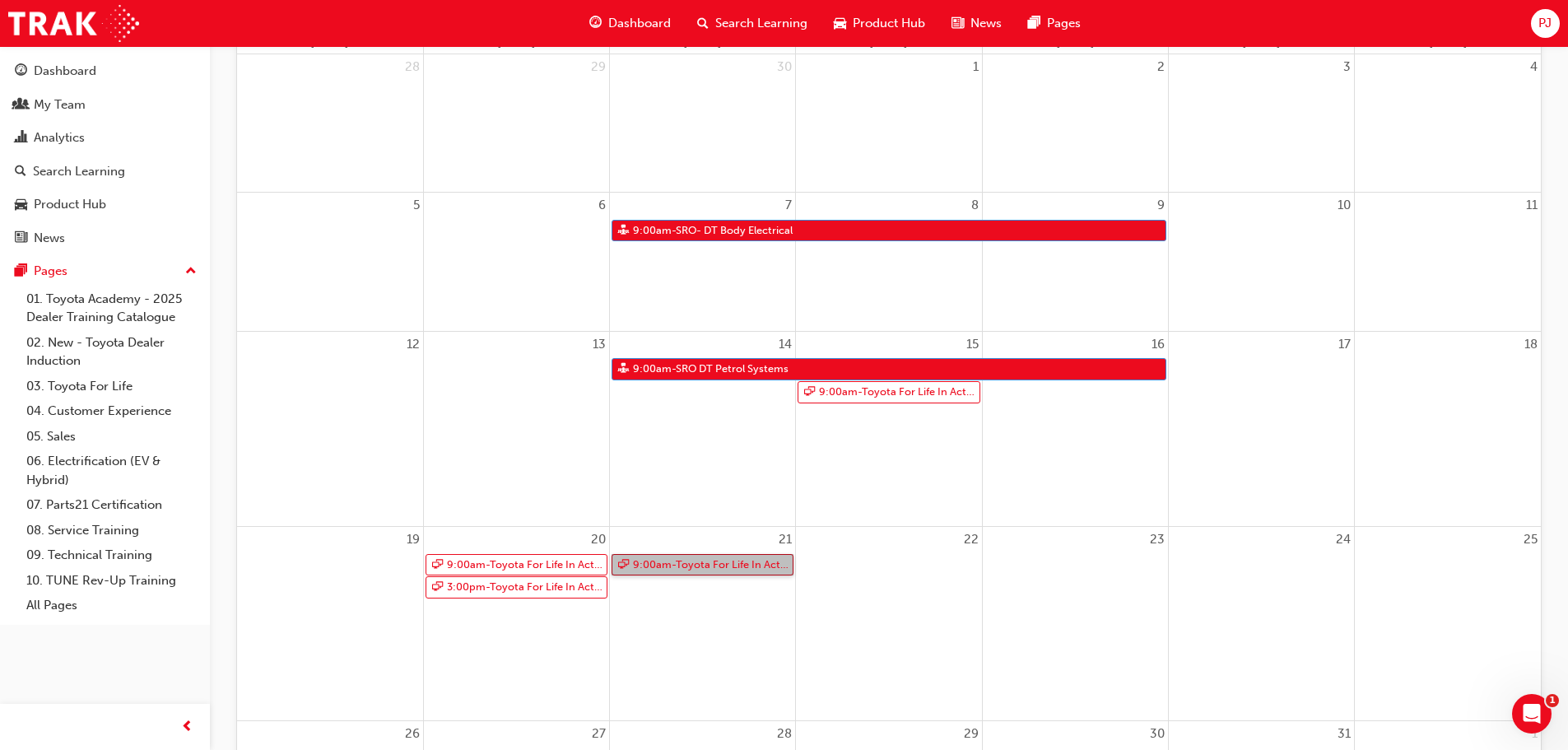
click at [663, 562] on link "9:00am - Toyota For Life In Action - Virtual Classroom" at bounding box center [702, 564] width 182 height 22
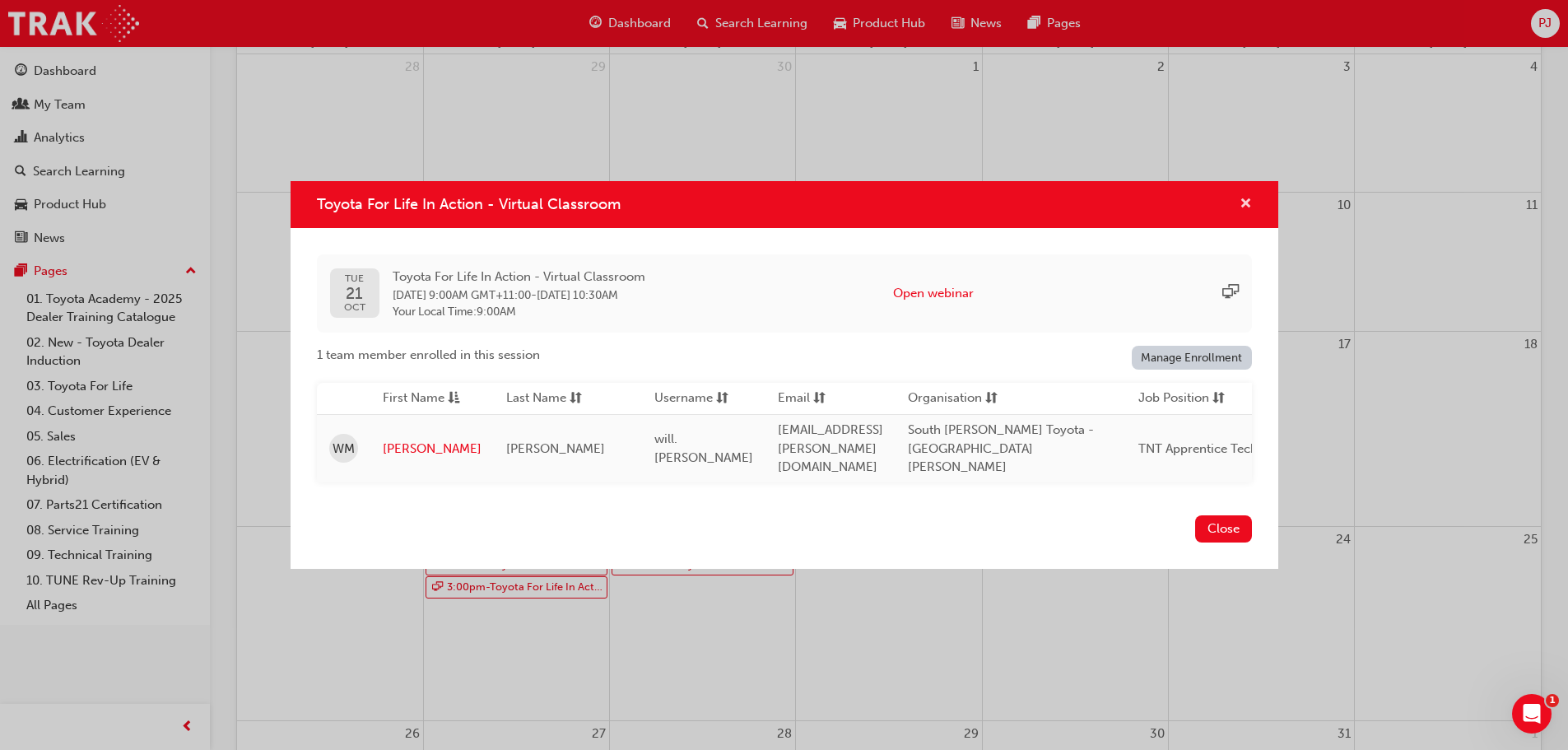
click at [1240, 198] on span "cross-icon" at bounding box center [1245, 204] width 13 height 14
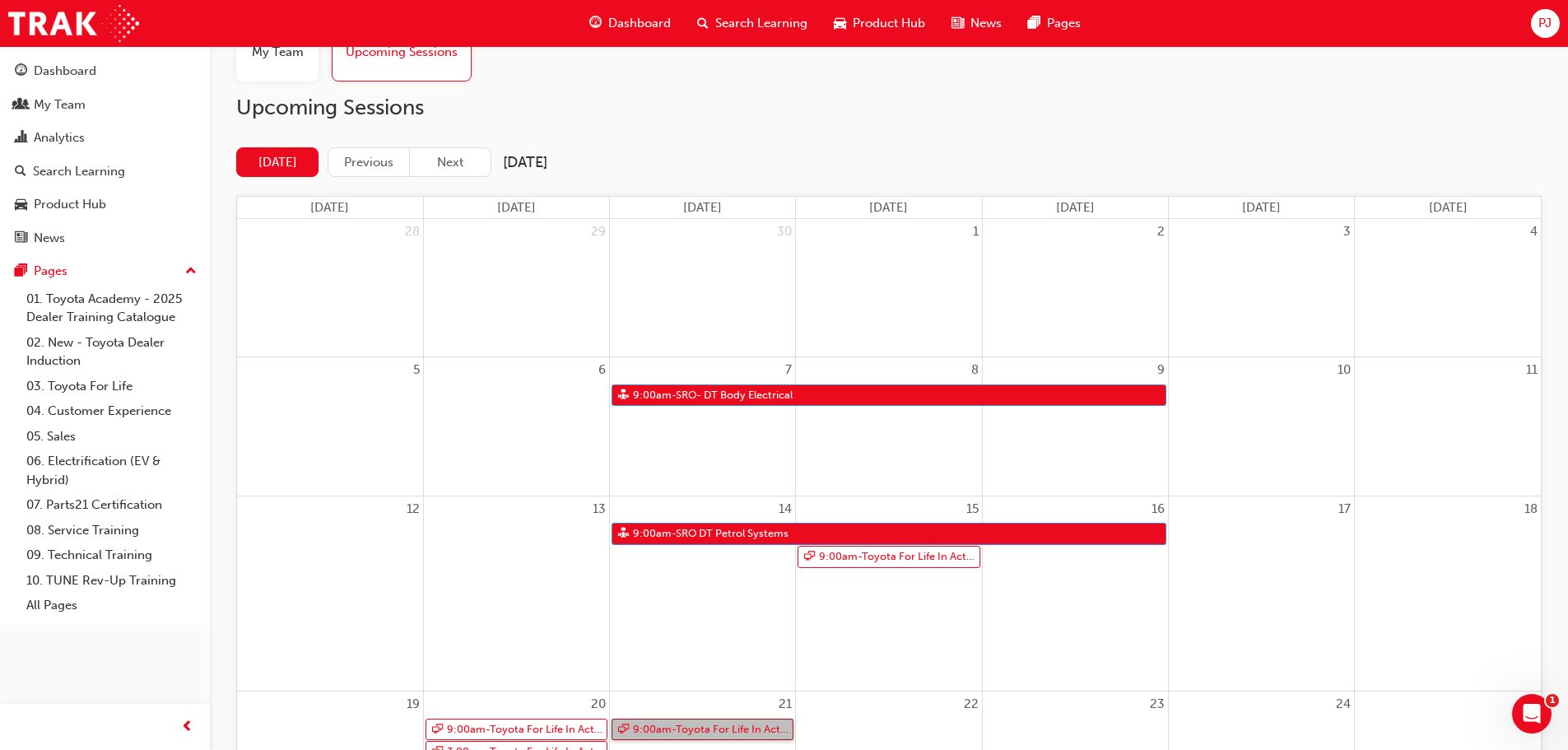
scroll to position [0, 0]
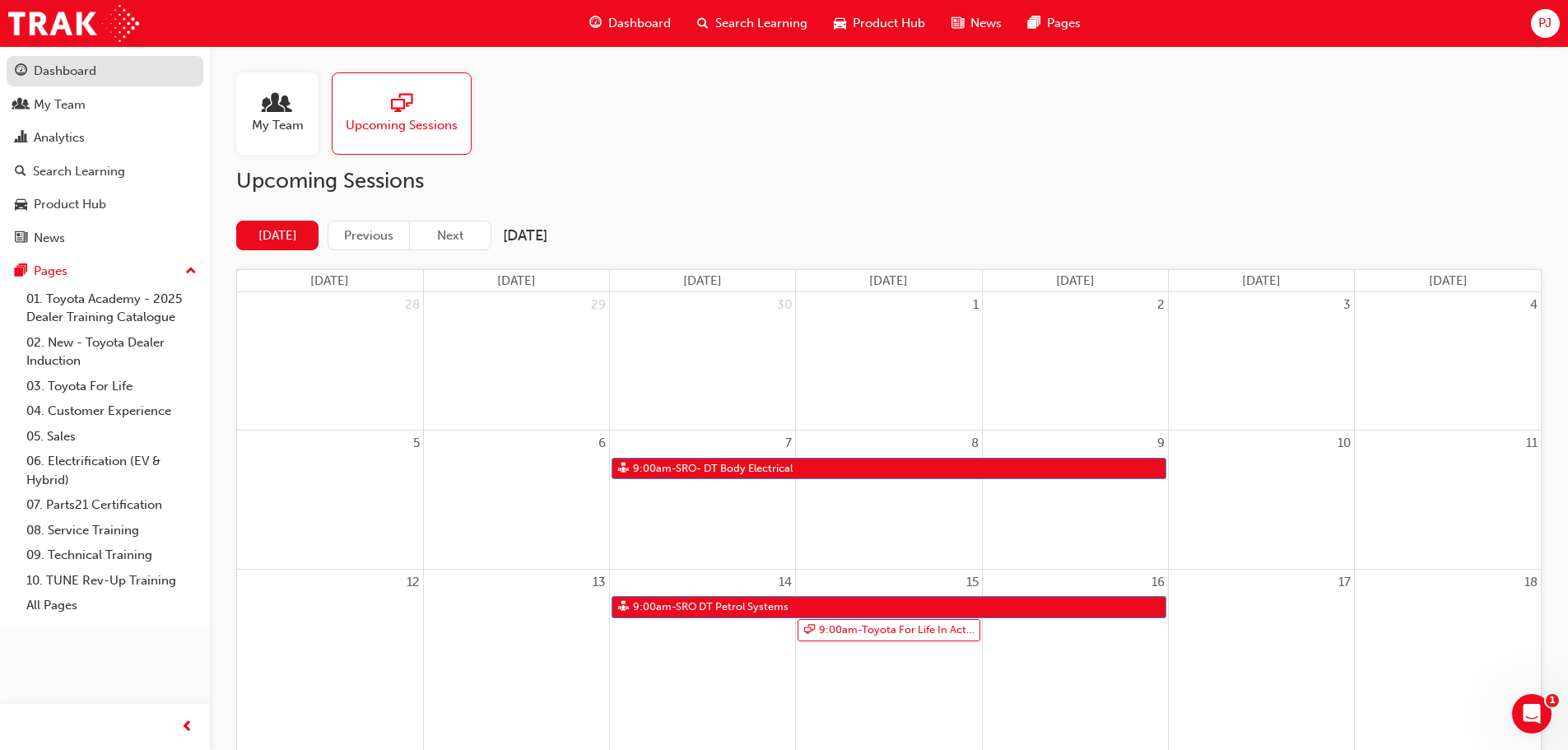
click at [72, 66] on div "Dashboard" at bounding box center [65, 72] width 63 height 19
